Goal: Task Accomplishment & Management: Complete application form

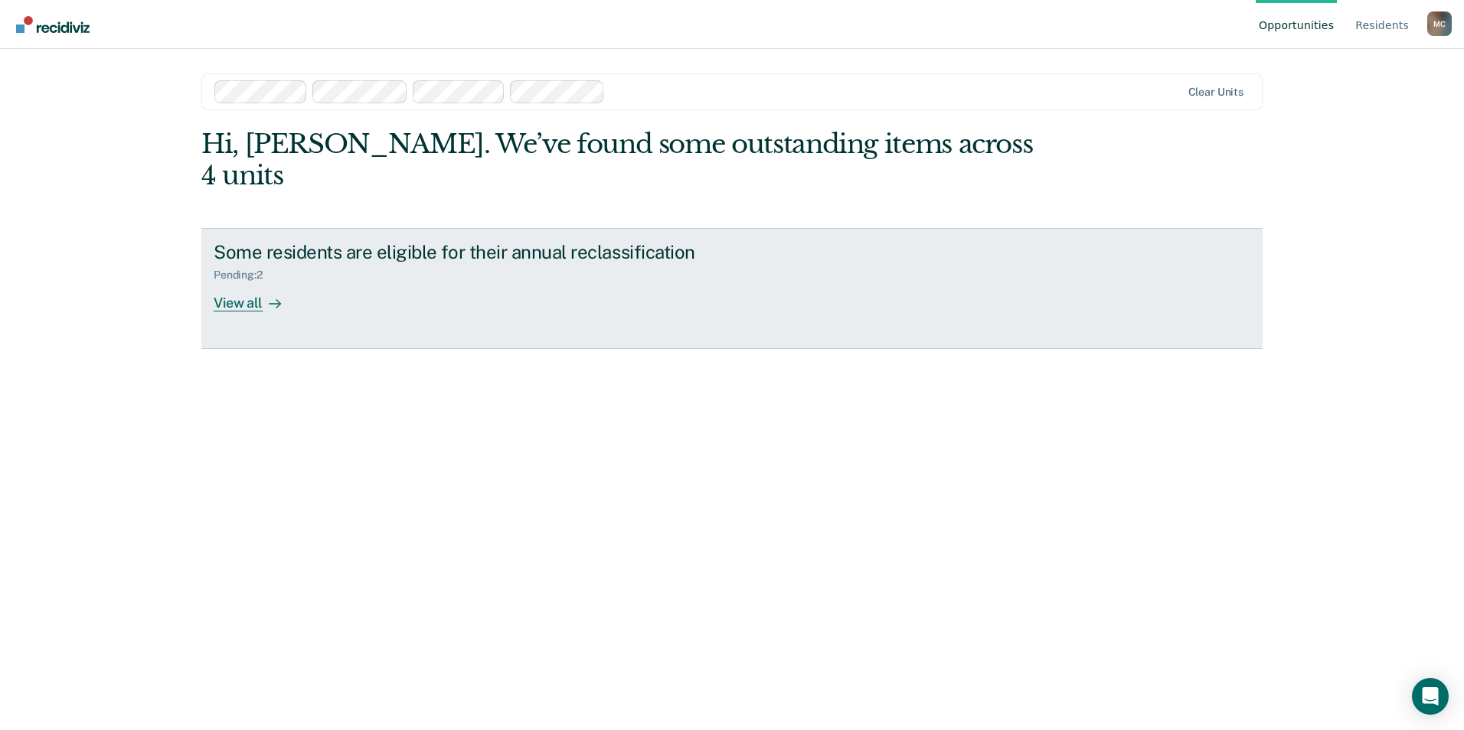
click at [229, 282] on div "View all" at bounding box center [257, 297] width 86 height 30
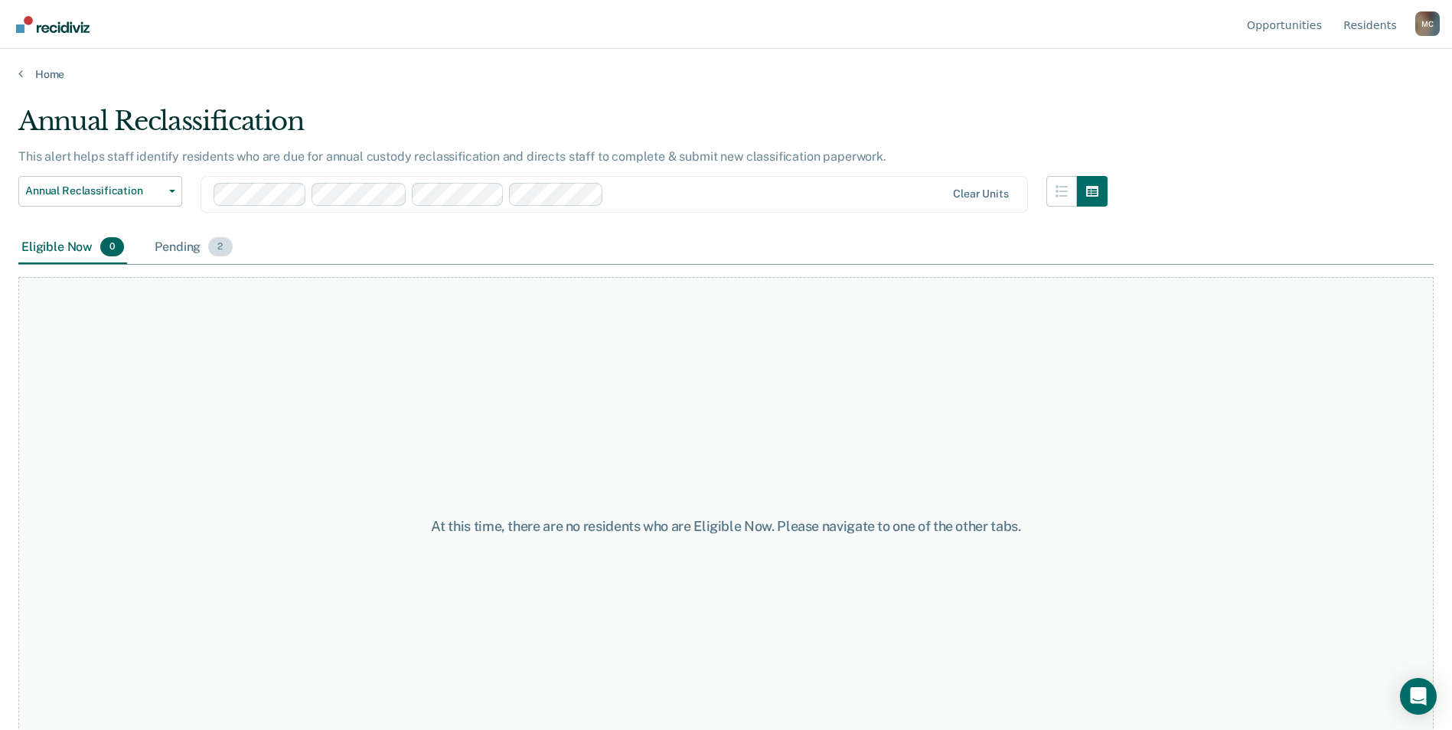
click at [178, 249] on div "Pending 2" at bounding box center [193, 248] width 83 height 34
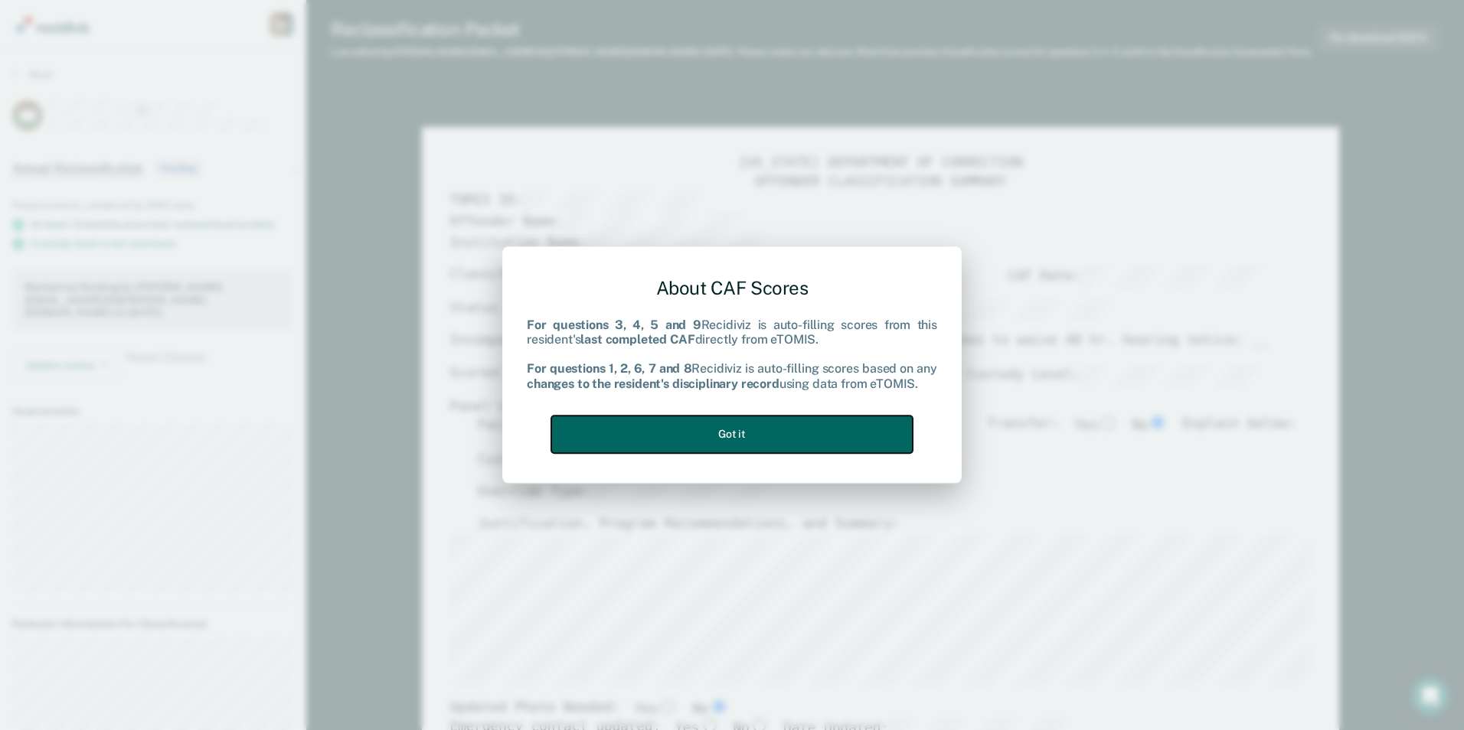
click at [738, 429] on button "Got it" at bounding box center [731, 435] width 361 height 38
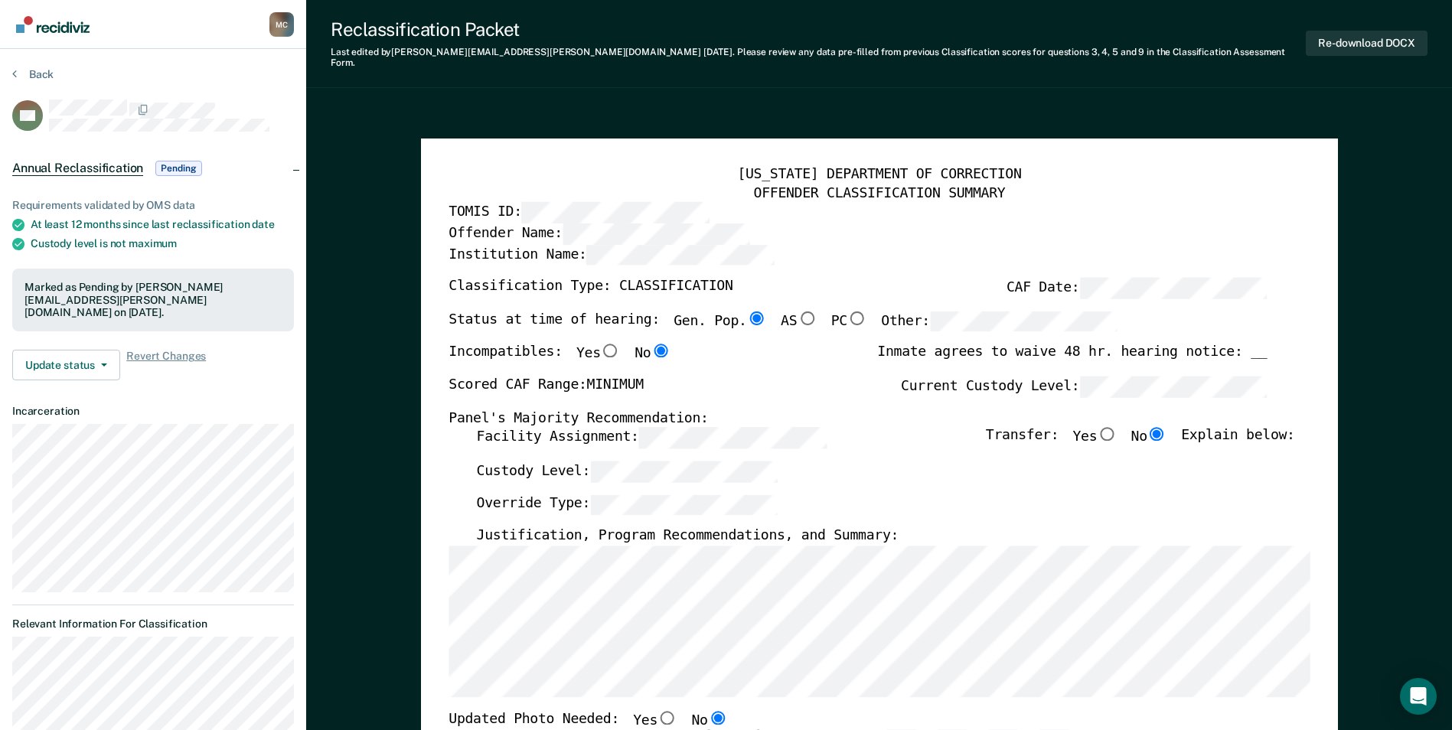
type textarea "x"
